Goal: Find specific page/section: Find specific page/section

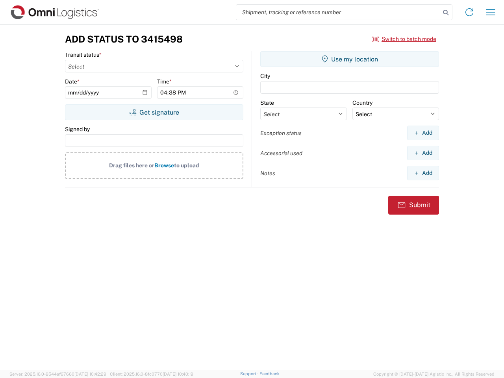
click at [338, 12] on input "search" at bounding box center [338, 12] width 204 height 15
click at [446, 13] on icon at bounding box center [445, 12] width 11 height 11
click at [470, 12] on icon at bounding box center [469, 12] width 13 height 13
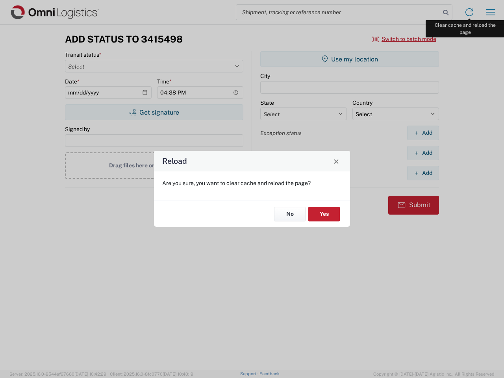
click at [491, 12] on div "Reload Are you sure, you want to clear cache and reload the page? No Yes" at bounding box center [252, 189] width 504 height 378
click at [405, 39] on div "Reload Are you sure, you want to clear cache and reload the page? No Yes" at bounding box center [252, 189] width 504 height 378
click at [154, 112] on div "Reload Are you sure, you want to clear cache and reload the page? No Yes" at bounding box center [252, 189] width 504 height 378
click at [350, 59] on div "Reload Are you sure, you want to clear cache and reload the page? No Yes" at bounding box center [252, 189] width 504 height 378
click at [423, 133] on div "Reload Are you sure, you want to clear cache and reload the page? No Yes" at bounding box center [252, 189] width 504 height 378
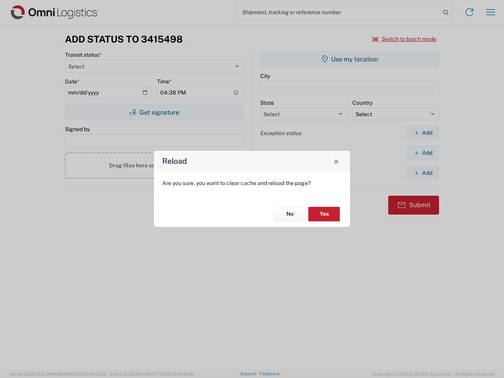
click at [423, 153] on div "Reload Are you sure, you want to clear cache and reload the page? No Yes" at bounding box center [252, 189] width 504 height 378
click at [423, 173] on div "Reload Are you sure, you want to clear cache and reload the page? No Yes" at bounding box center [252, 189] width 504 height 378
